Goal: Find specific page/section: Find specific page/section

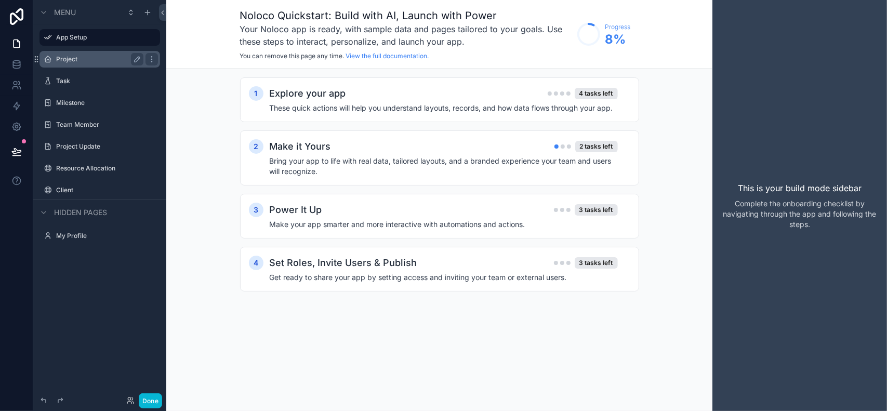
click at [76, 58] on label "Project" at bounding box center [97, 59] width 83 height 8
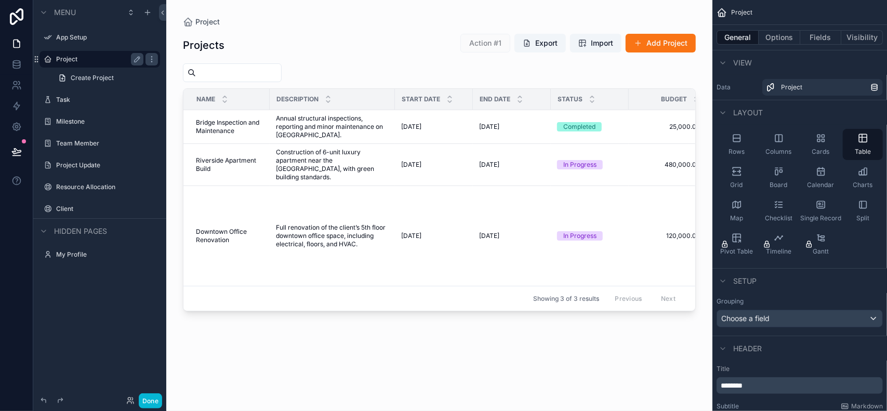
click at [366, 125] on div "scrollable content" at bounding box center [439, 199] width 546 height 398
click at [241, 126] on span "Bridge Inspection and Maintenance" at bounding box center [230, 126] width 68 height 17
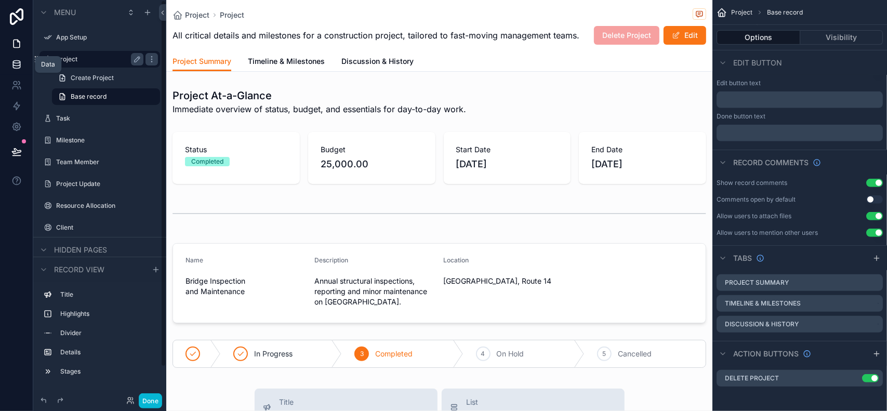
click at [22, 62] on link at bounding box center [16, 64] width 33 height 21
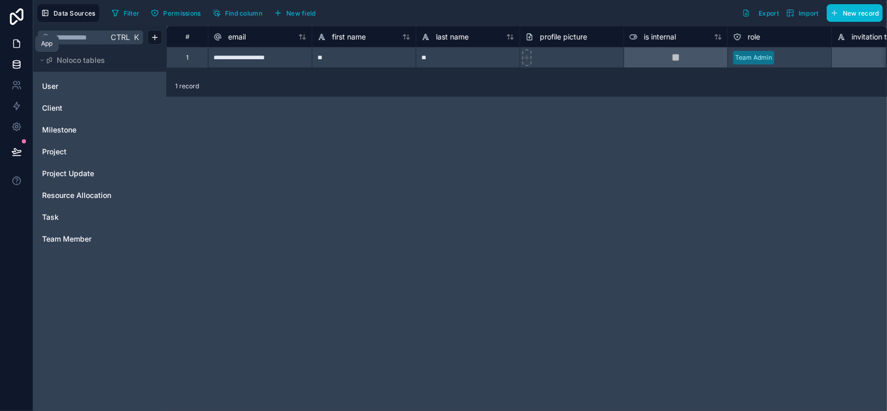
click at [15, 43] on icon at bounding box center [16, 43] width 10 height 10
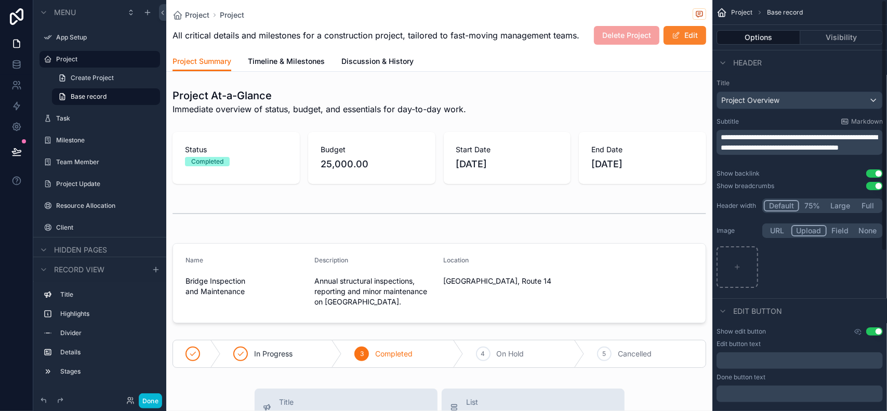
click at [673, 34] on button "Edit" at bounding box center [684, 35] width 43 height 19
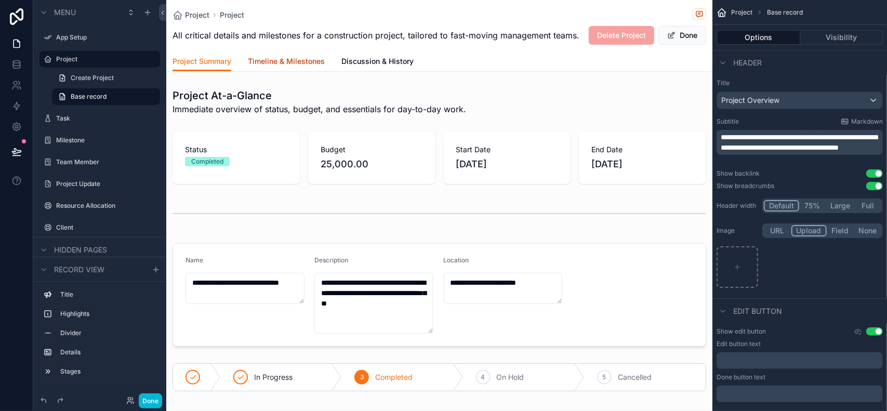
click at [292, 73] on link "Timeline & Milestones" at bounding box center [286, 62] width 77 height 21
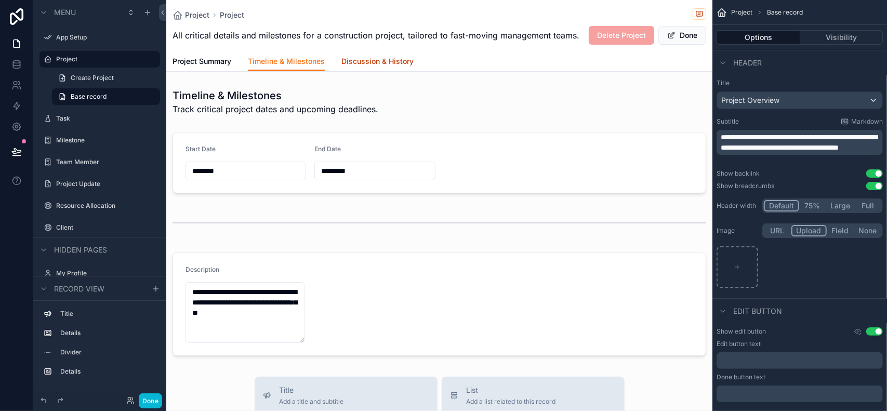
click at [370, 73] on link "Discussion & History" at bounding box center [377, 62] width 72 height 21
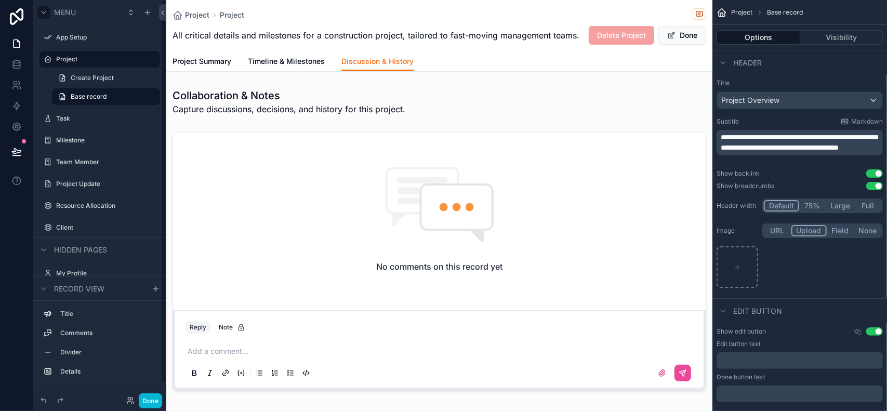
click at [41, 12] on icon "scrollable content" at bounding box center [43, 12] width 8 height 8
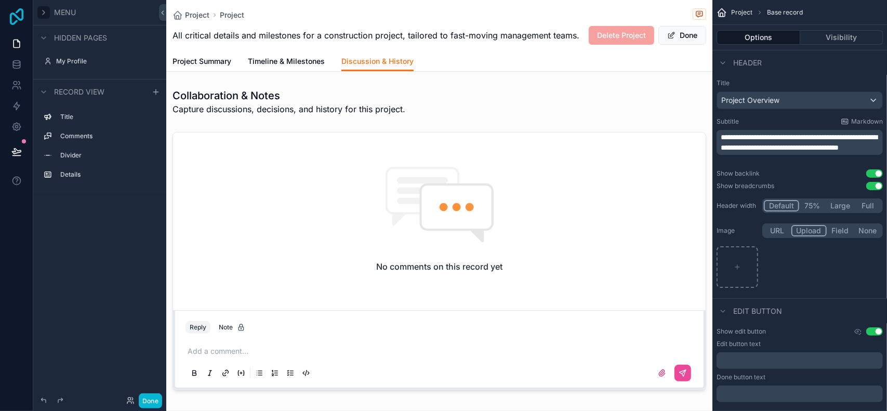
click at [17, 13] on icon at bounding box center [17, 16] width 14 height 17
